Goal: Find specific page/section: Find specific page/section

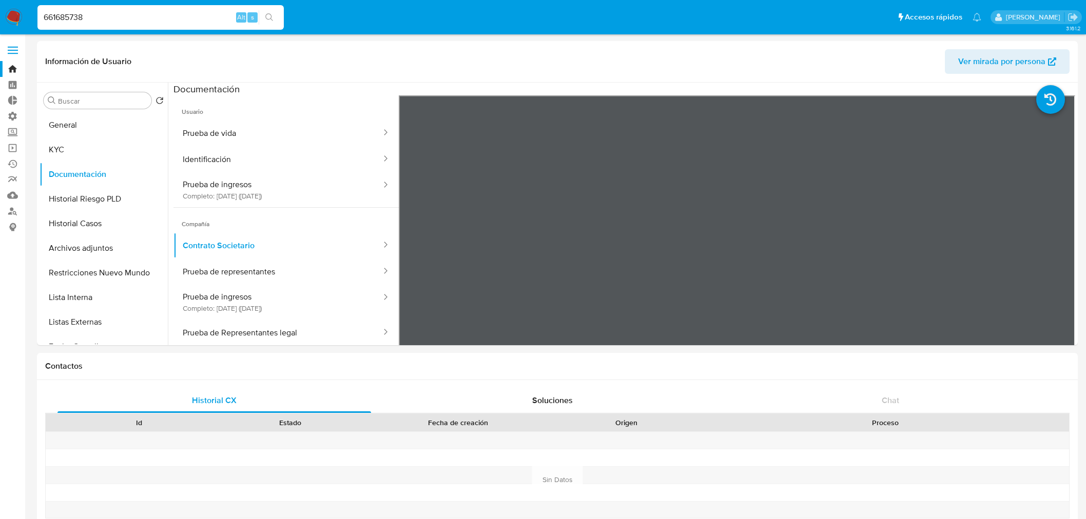
select select "10"
type input "570090278"
click at [267, 23] on button "search-icon" at bounding box center [269, 17] width 21 height 14
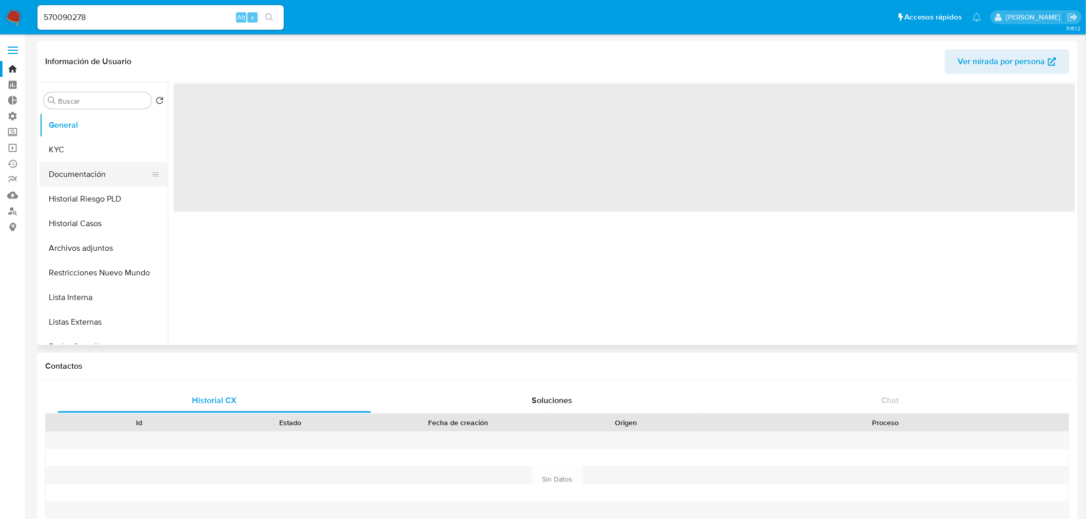
click at [63, 173] on button "Documentación" at bounding box center [100, 174] width 120 height 25
select select "10"
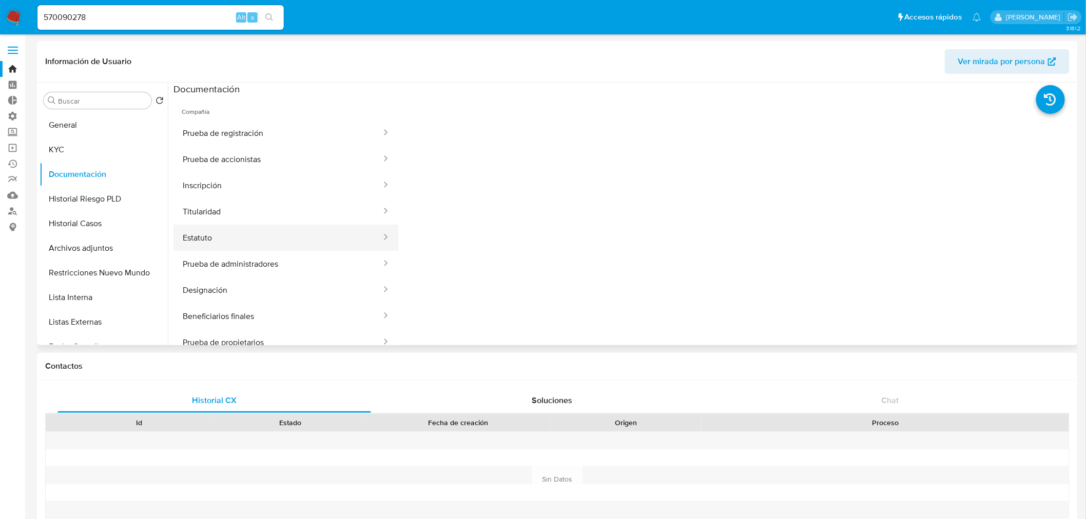
click at [220, 228] on button "Estatuto" at bounding box center [278, 238] width 209 height 26
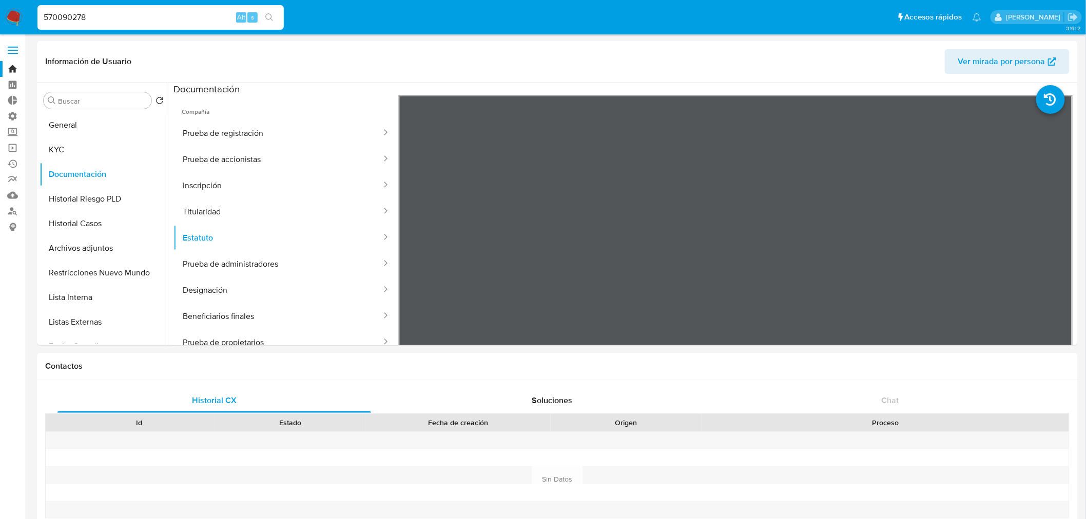
drag, startPoint x: 170, startPoint y: 20, endPoint x: -65, endPoint y: -9, distance: 236.9
paste input "655762973"
type input "655762973"
click at [272, 21] on icon "search-icon" at bounding box center [269, 17] width 8 height 8
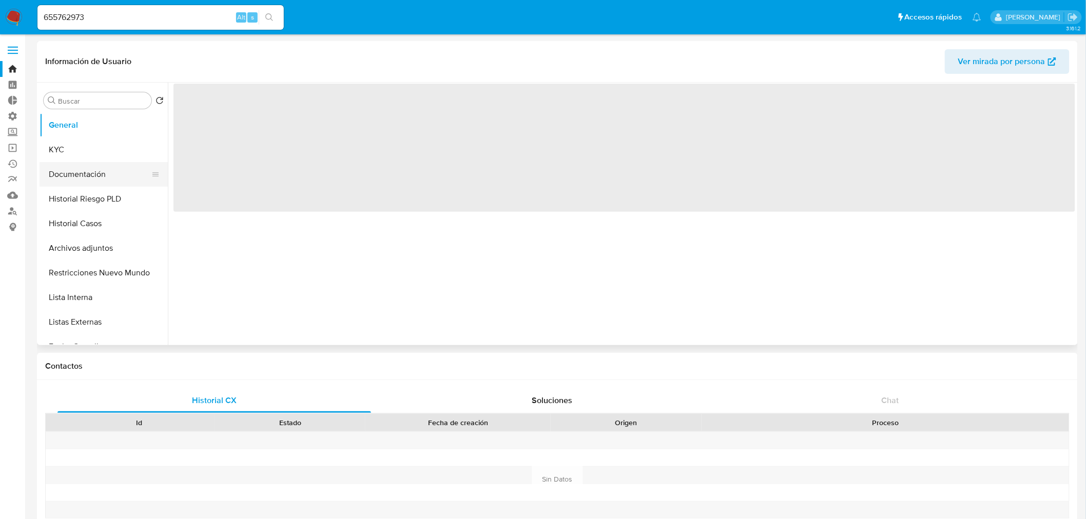
select select "10"
click at [91, 181] on button "Documentación" at bounding box center [100, 174] width 120 height 25
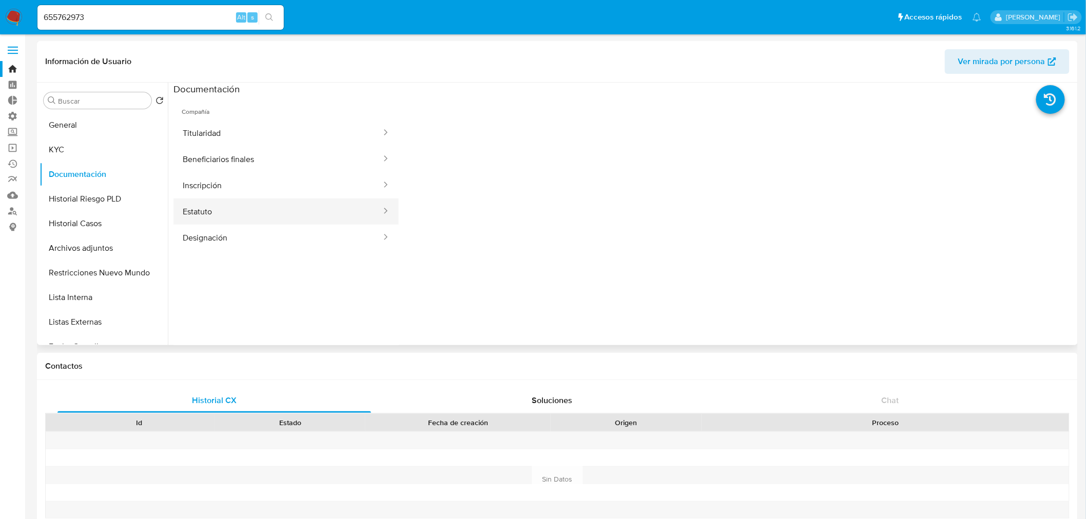
drag, startPoint x: 219, startPoint y: 207, endPoint x: 296, endPoint y: 223, distance: 78.0
click at [219, 208] on button "Estatuto" at bounding box center [278, 212] width 209 height 26
